Goal: Task Accomplishment & Management: Manage account settings

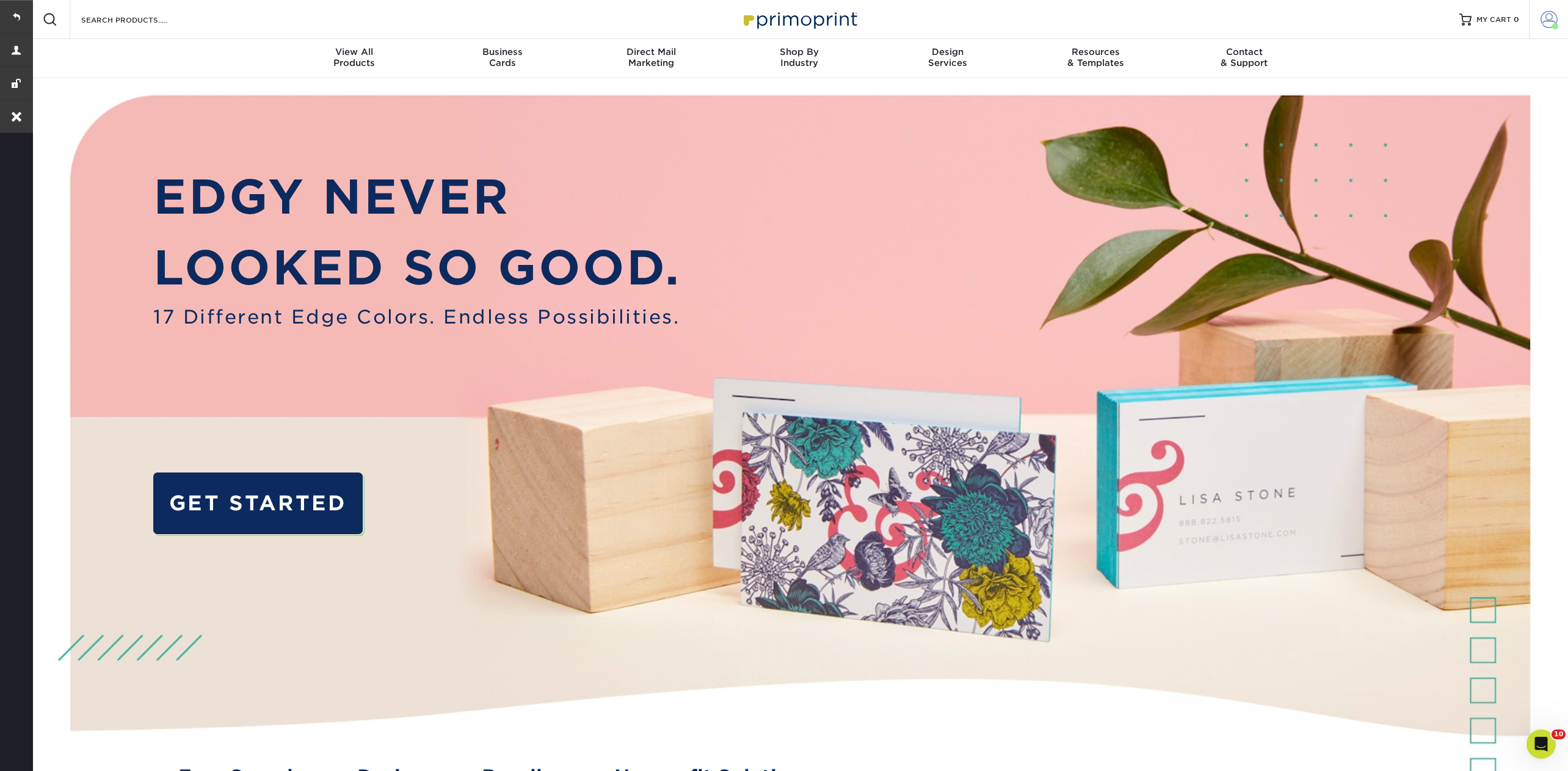
click at [1551, 23] on span at bounding box center [1549, 20] width 17 height 17
click at [1429, 83] on link "Account Dashboard" at bounding box center [1476, 86] width 153 height 17
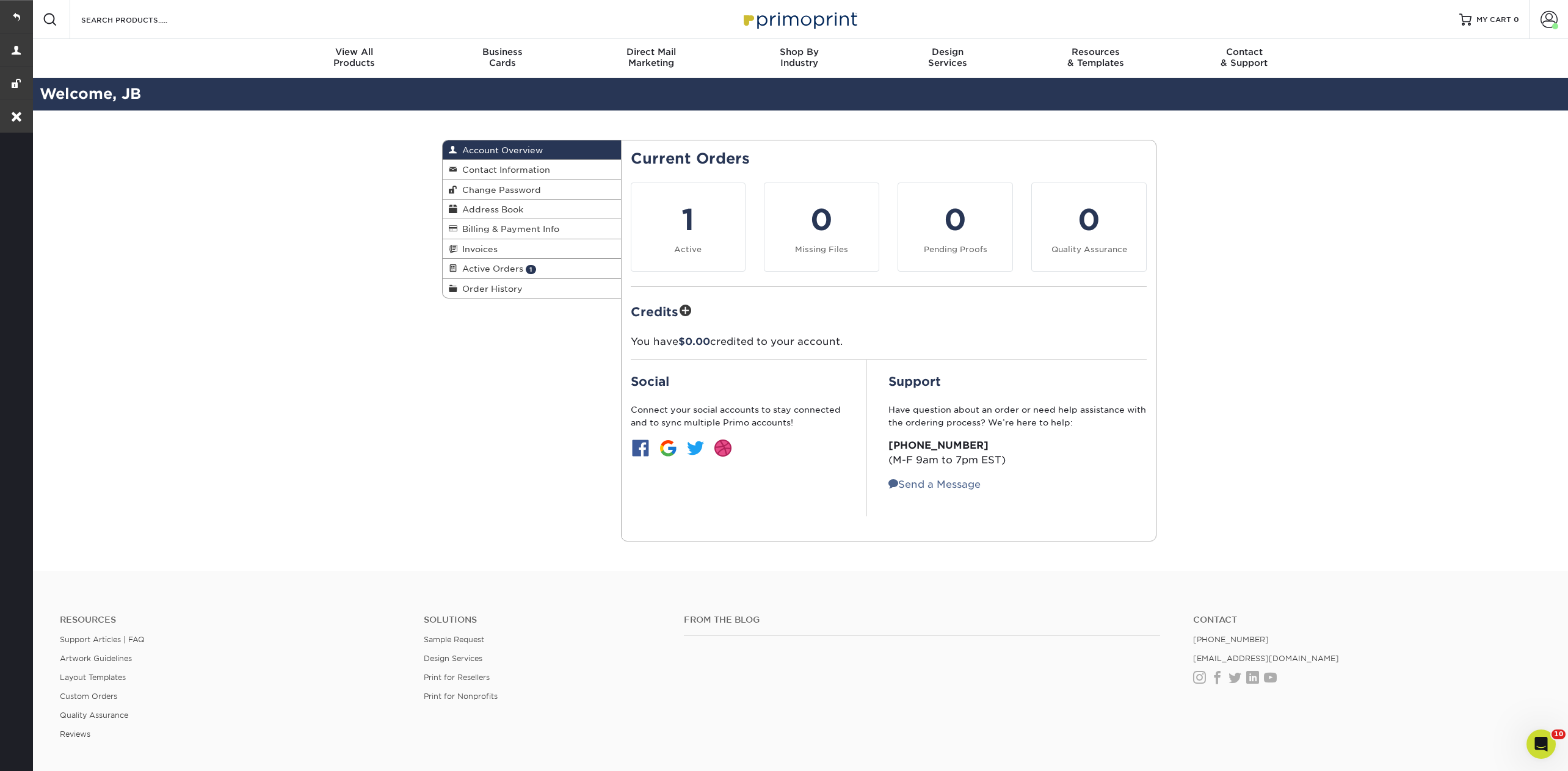
click at [503, 148] on span "Account Overview" at bounding box center [500, 150] width 86 height 10
click at [1546, 27] on span at bounding box center [1549, 20] width 17 height 17
click at [557, 167] on link "Contact Information" at bounding box center [531, 169] width 178 height 20
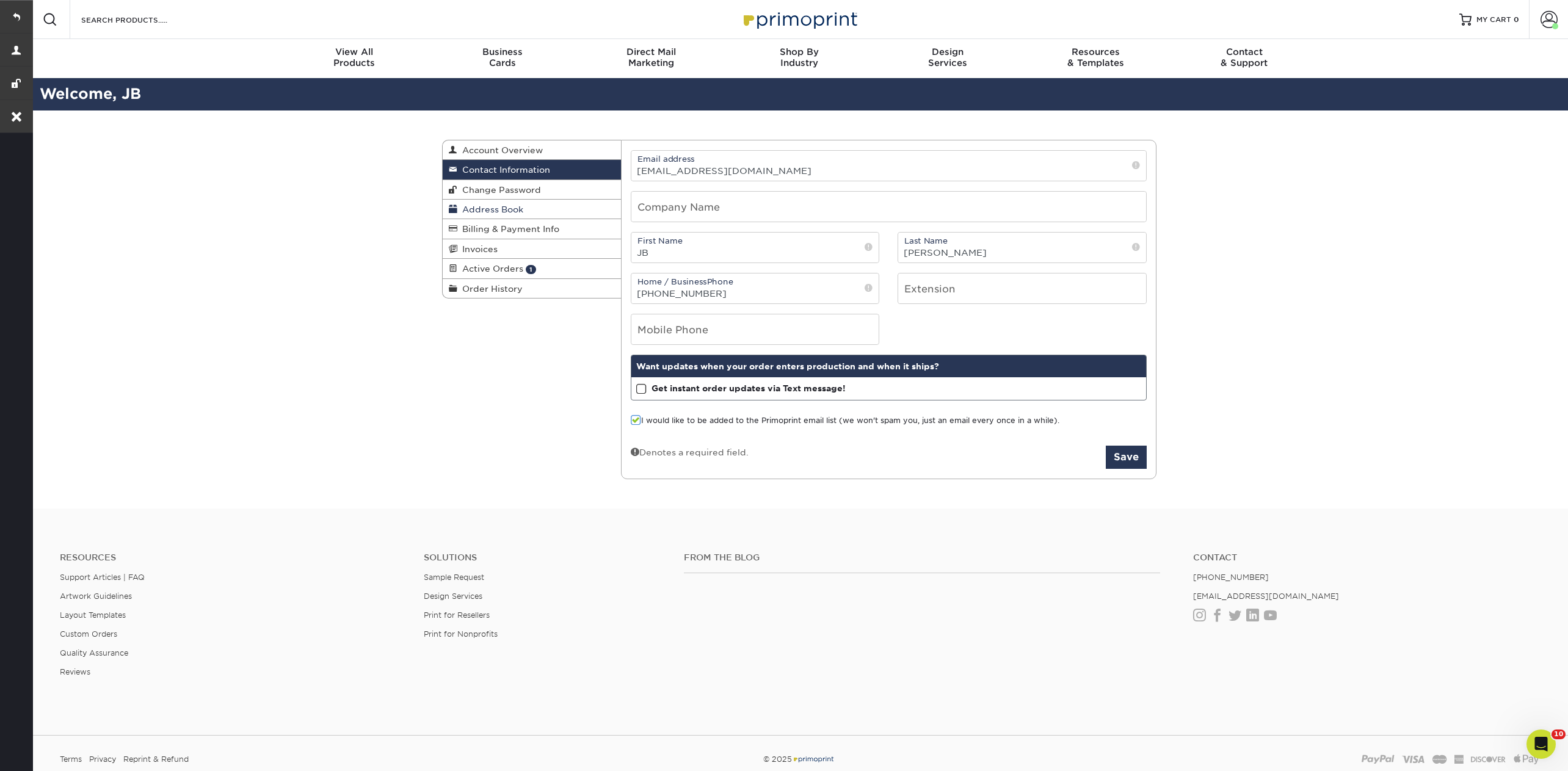
click at [502, 209] on span "Address Book" at bounding box center [490, 209] width 66 height 10
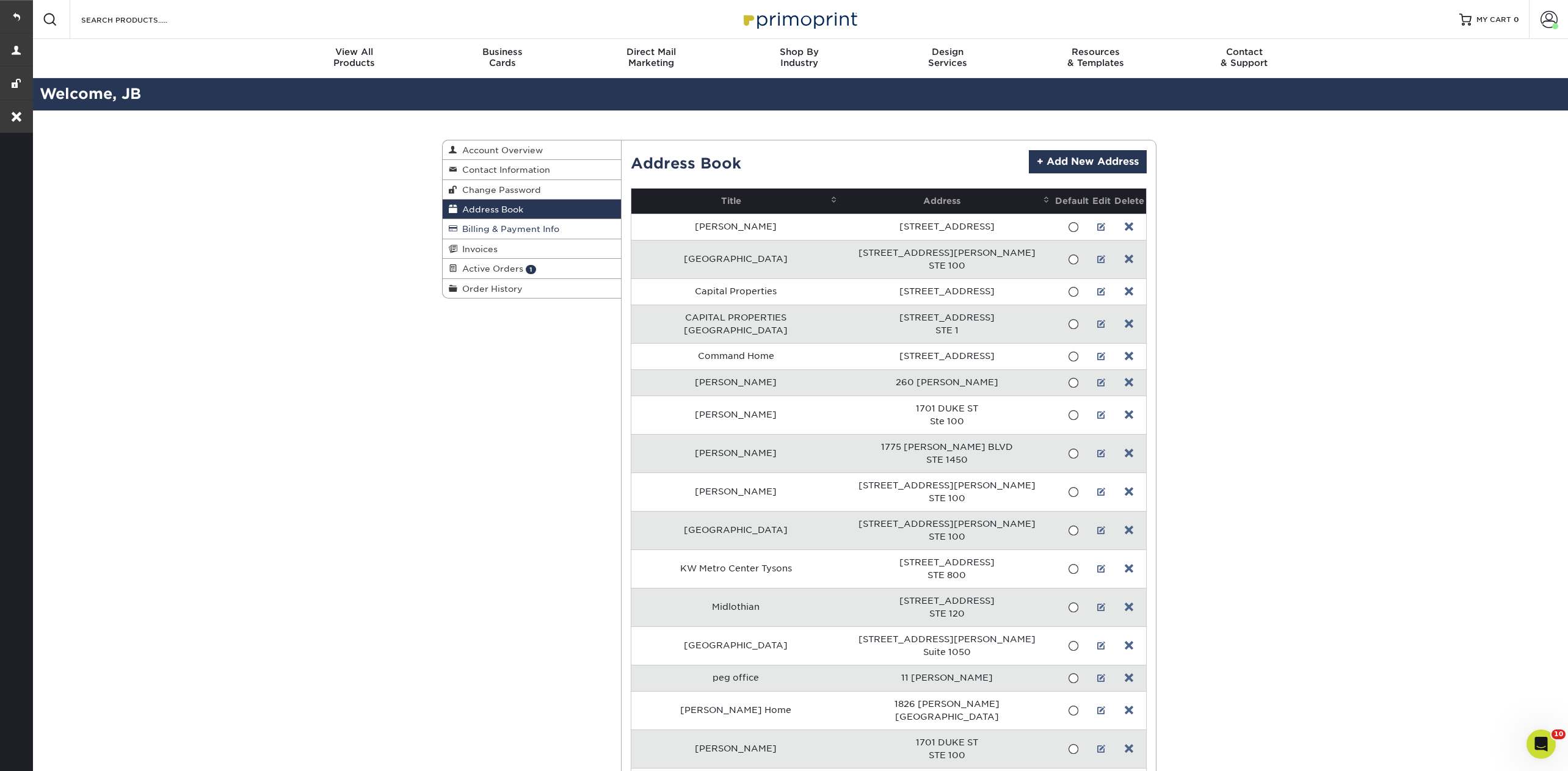
click at [500, 221] on link "Billing & Payment Info" at bounding box center [531, 229] width 178 height 20
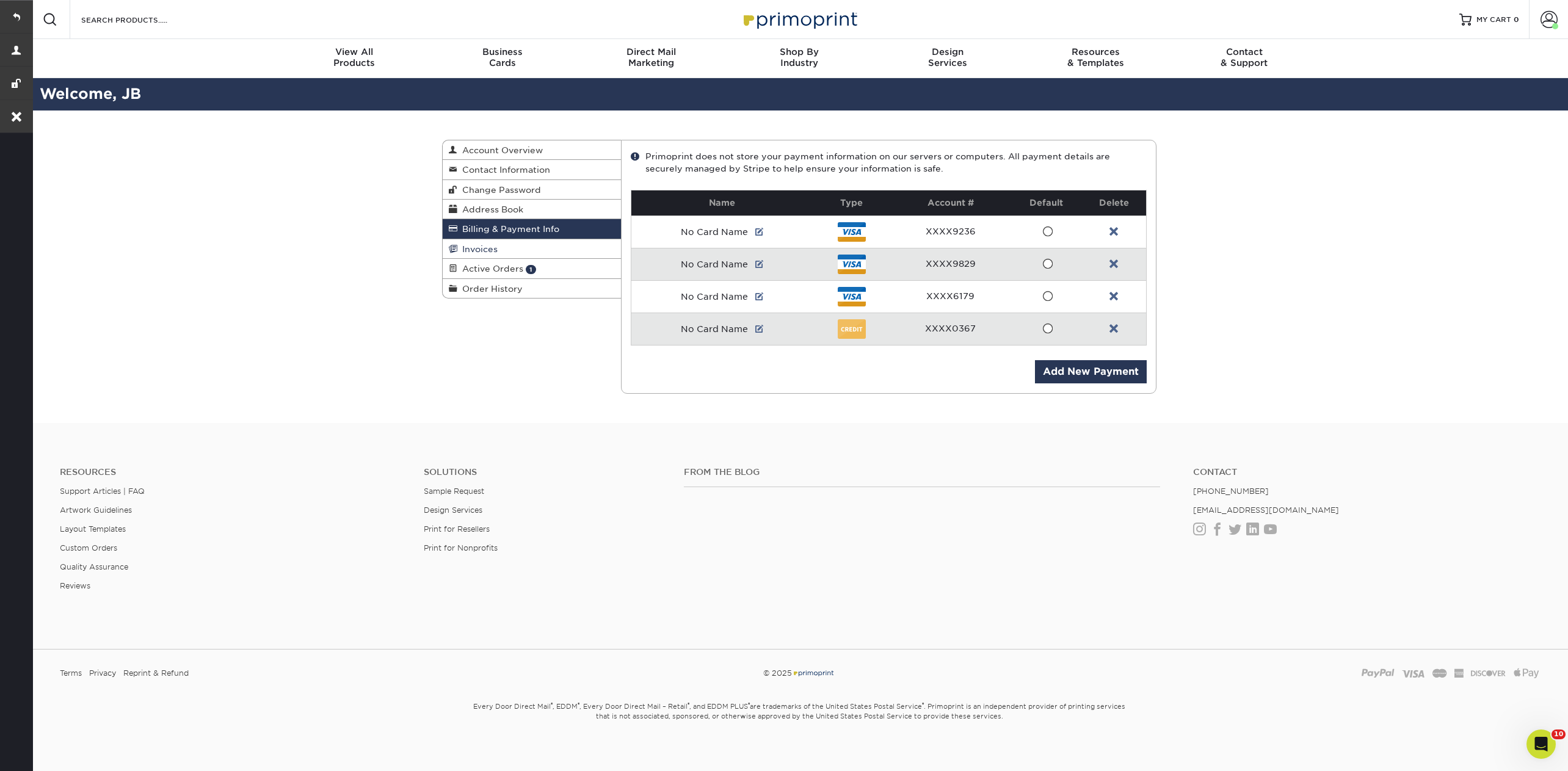
click at [490, 240] on link "Invoices" at bounding box center [531, 249] width 178 height 20
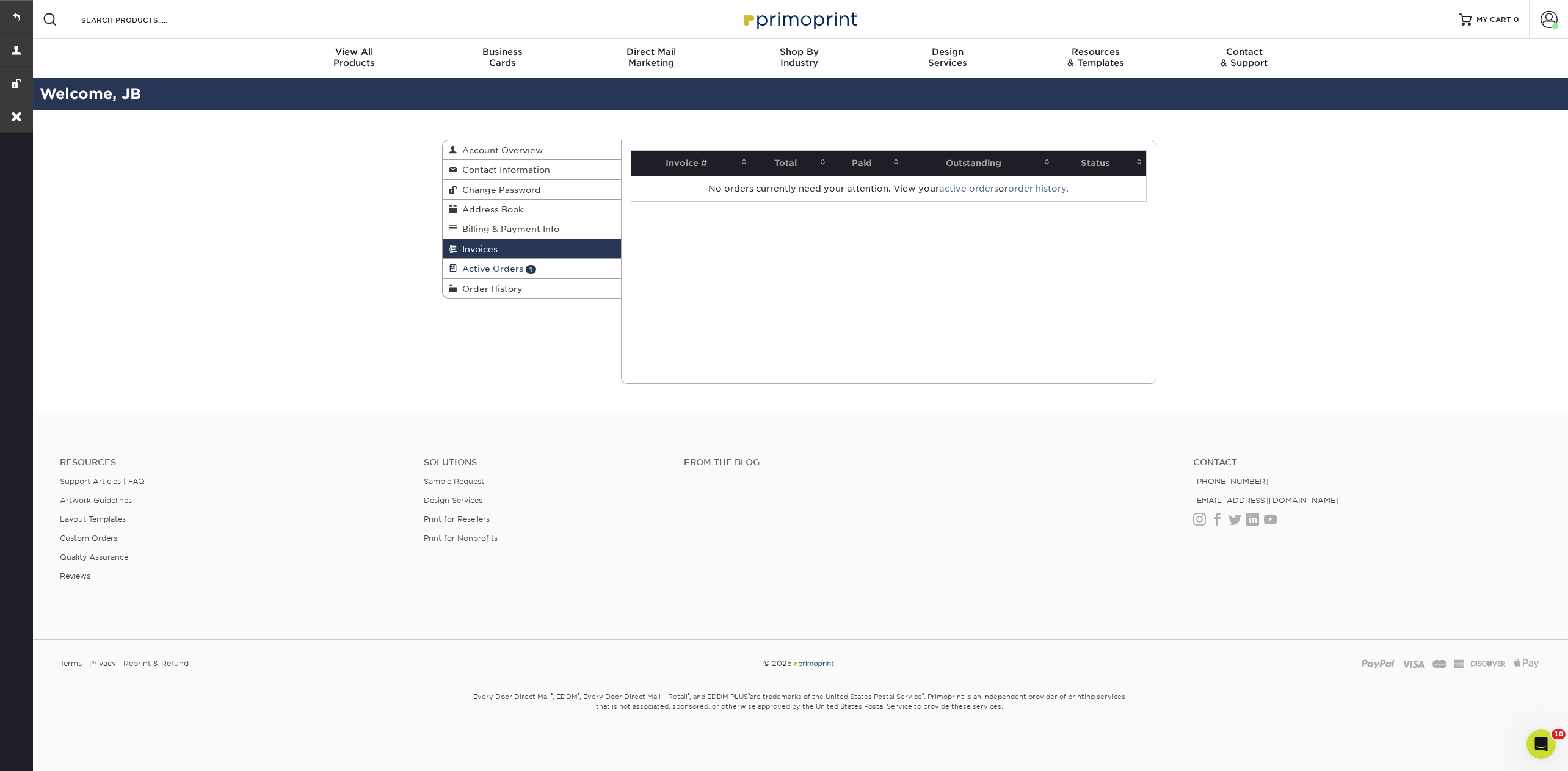
click at [491, 266] on span "Active Orders" at bounding box center [490, 269] width 66 height 10
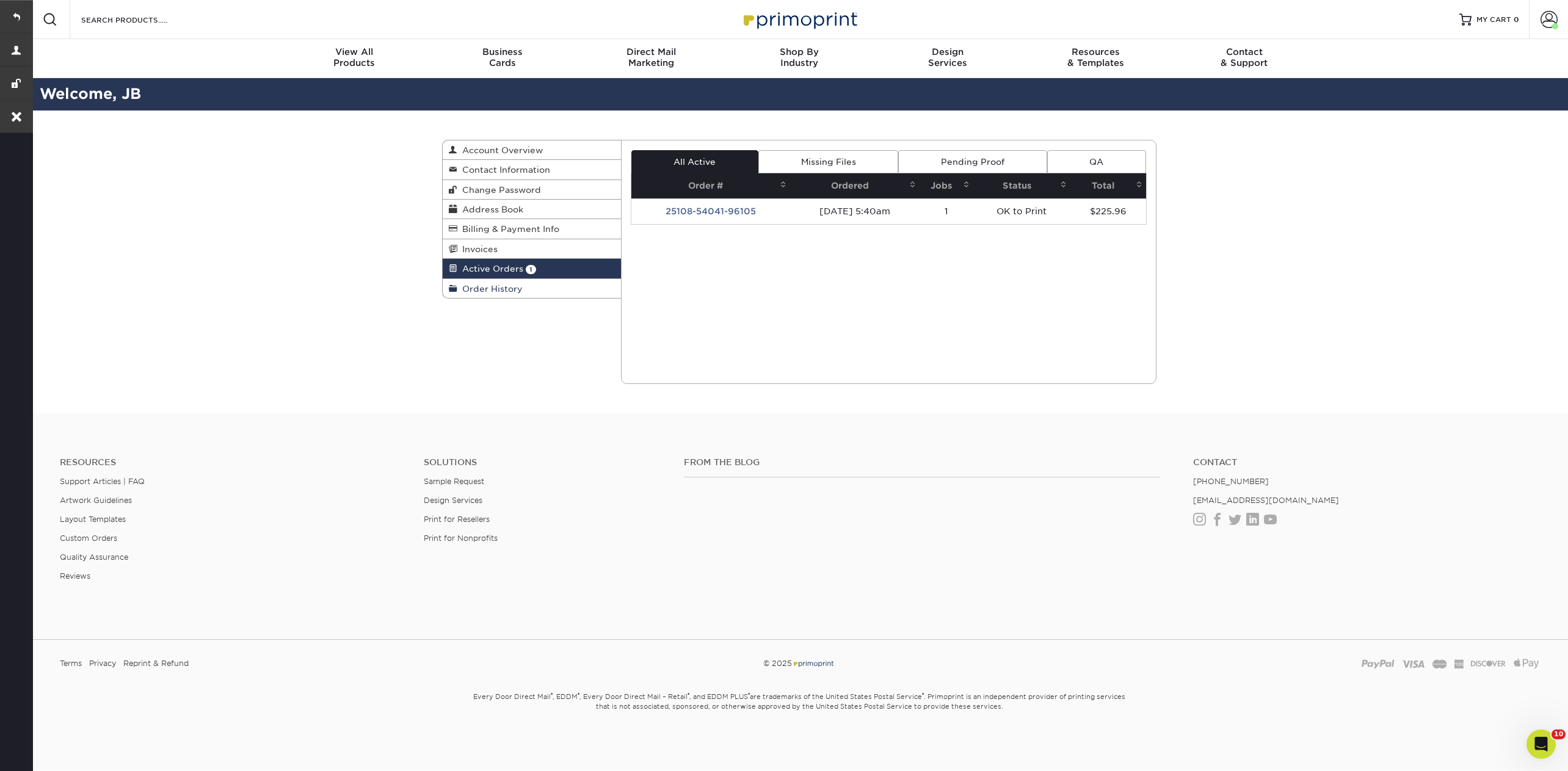
click at [489, 284] on span "Order History" at bounding box center [489, 289] width 65 height 10
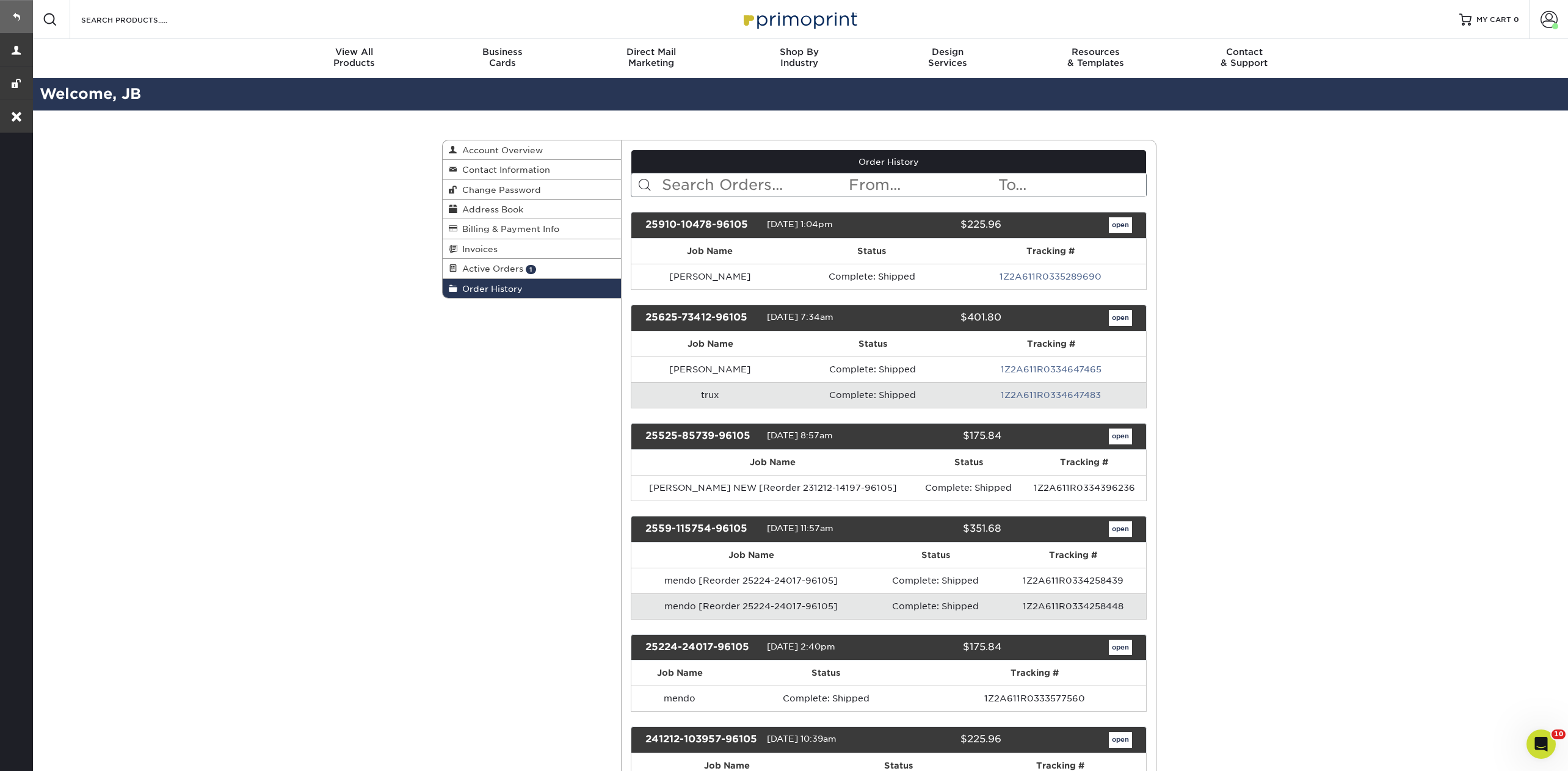
click at [13, 18] on link at bounding box center [17, 17] width 33 height 33
